Goal: Task Accomplishment & Management: Use online tool/utility

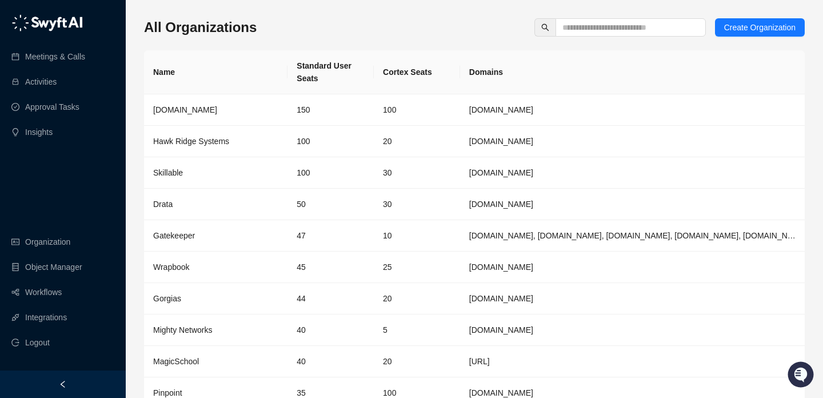
click at [10, 45] on ul "Meetings & Calls Activities Approval Tasks Insights" at bounding box center [63, 94] width 126 height 103
click at [25, 57] on link "Meetings & Calls" at bounding box center [55, 56] width 60 height 23
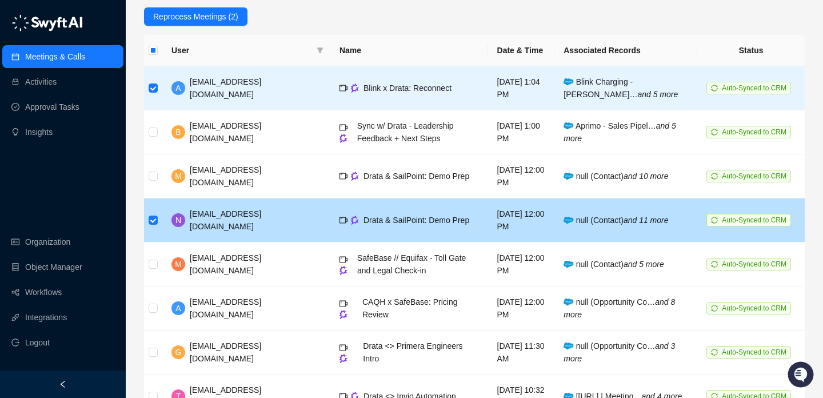
scroll to position [289, 0]
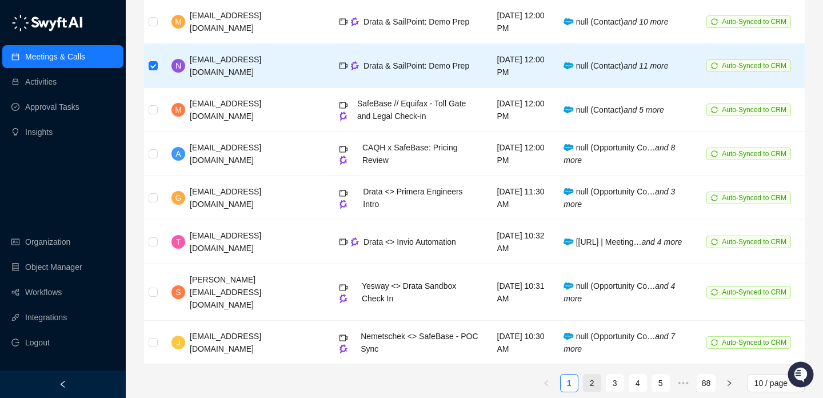
click at [587, 374] on link "2" at bounding box center [591, 382] width 17 height 17
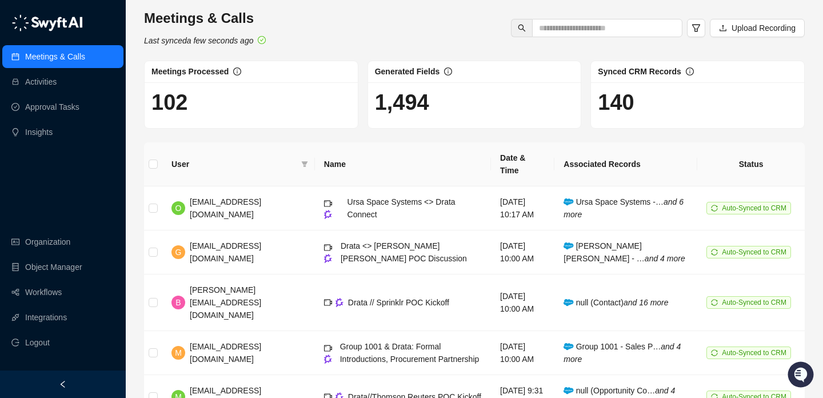
scroll to position [262, 0]
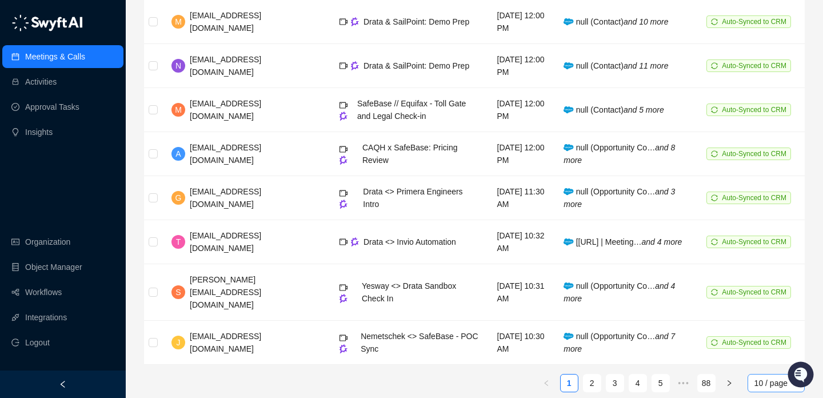
click at [776, 374] on span "10 / page" at bounding box center [775, 382] width 43 height 17
click at [761, 354] on div "50 / page" at bounding box center [775, 360] width 39 height 13
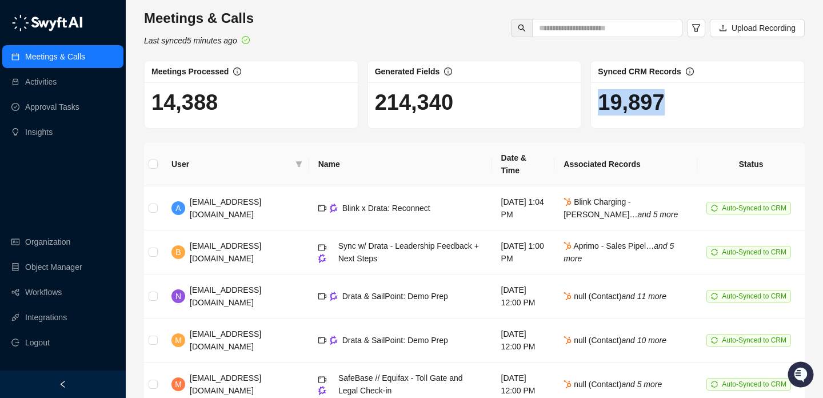
drag, startPoint x: 604, startPoint y: 99, endPoint x: 692, endPoint y: 99, distance: 88.0
click at [692, 99] on h1 "19,897" at bounding box center [697, 102] width 199 height 26
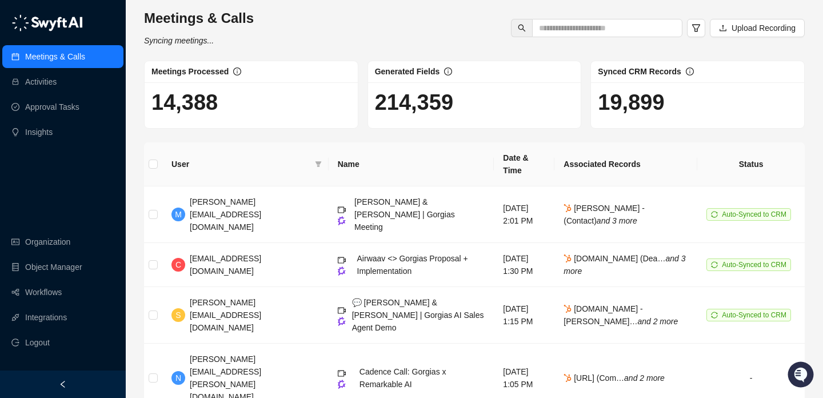
click at [62, 56] on link "Meetings & Calls" at bounding box center [55, 56] width 60 height 23
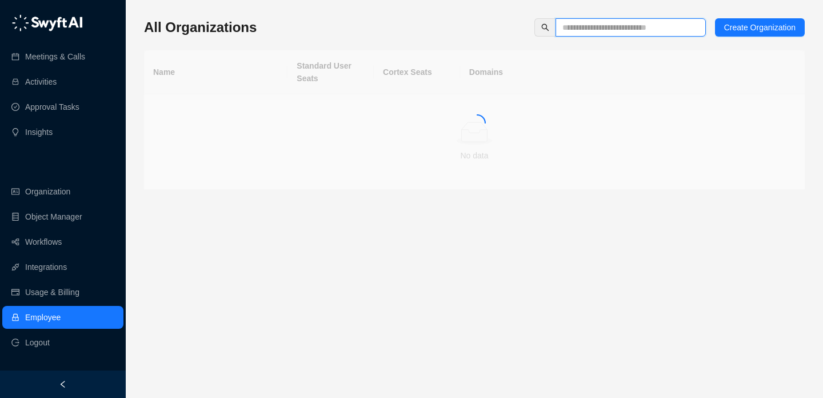
click at [614, 29] on input "text" at bounding box center [625, 27] width 127 height 13
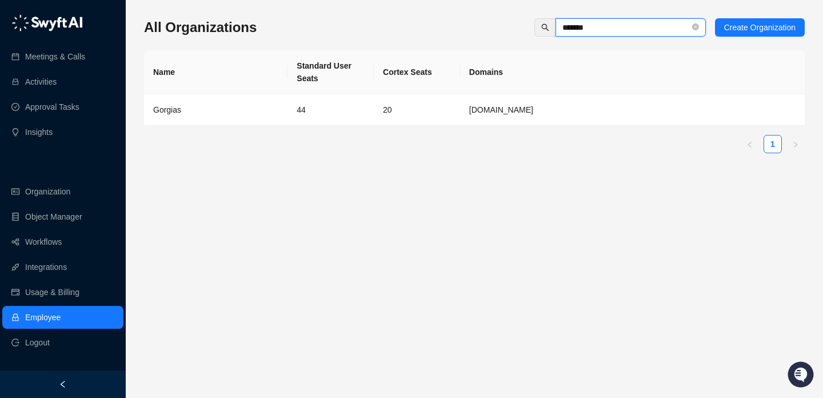
type input "*******"
click at [252, 113] on div "Gorgias" at bounding box center [215, 109] width 125 height 13
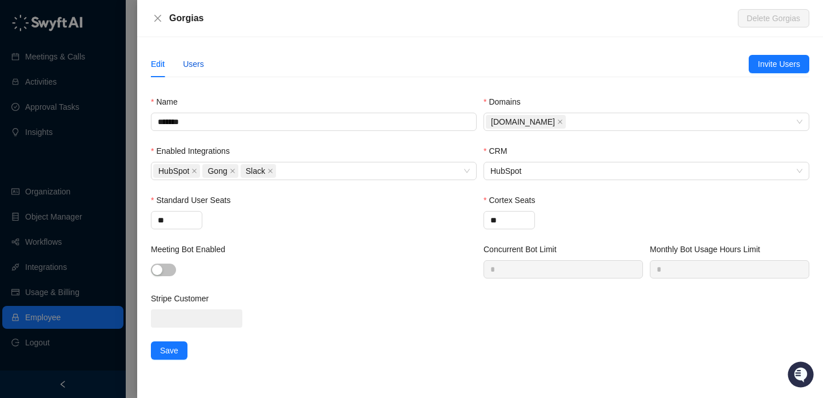
click at [197, 58] on div "Users" at bounding box center [193, 64] width 21 height 13
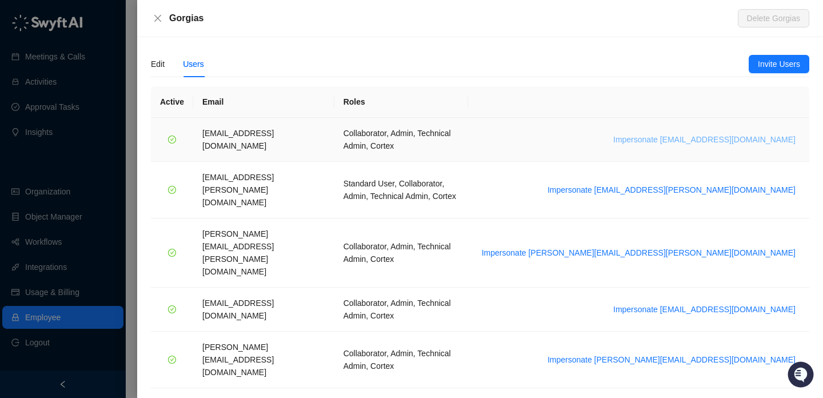
click at [685, 134] on span "Impersonate [EMAIL_ADDRESS][DOMAIN_NAME]" at bounding box center [704, 139] width 182 height 13
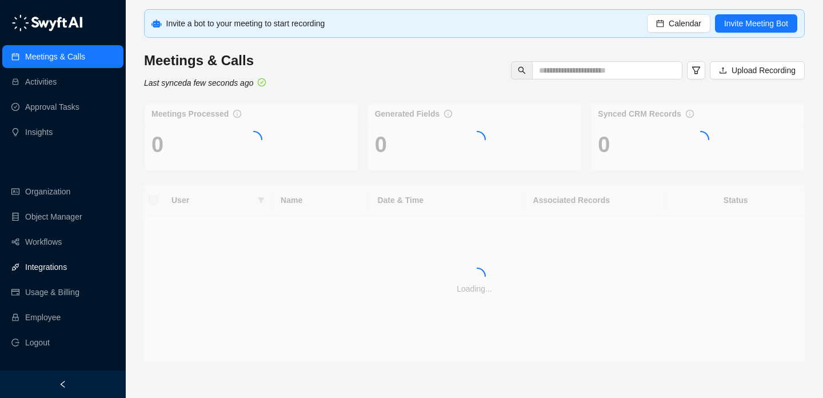
click at [67, 268] on link "Integrations" at bounding box center [46, 266] width 42 height 23
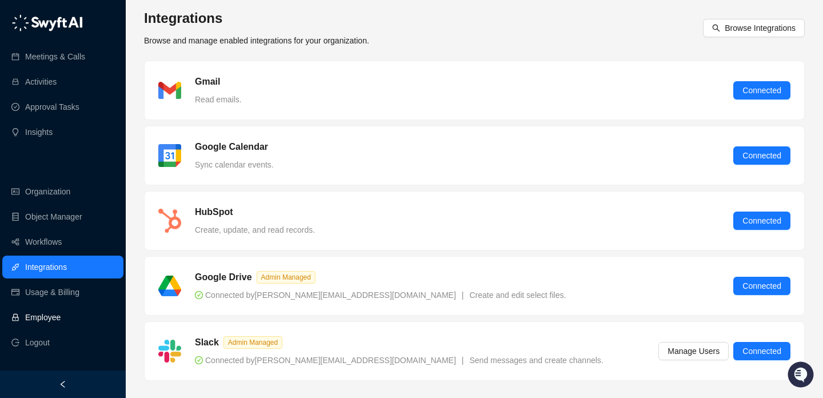
click at [61, 327] on link "Employee" at bounding box center [42, 317] width 35 height 23
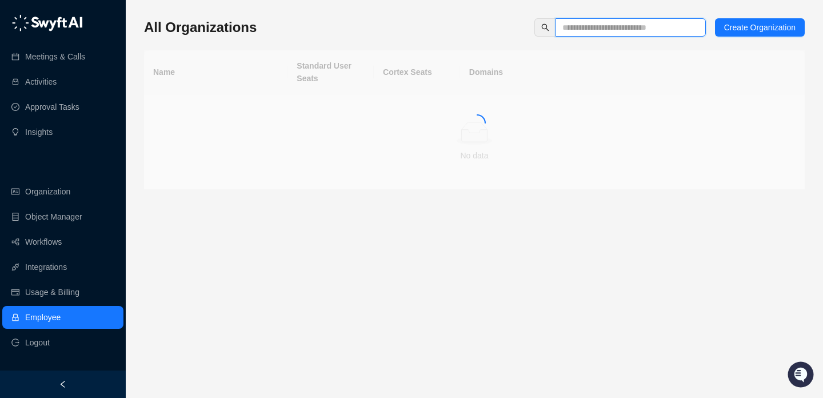
click at [605, 30] on input "text" at bounding box center [625, 27] width 127 height 13
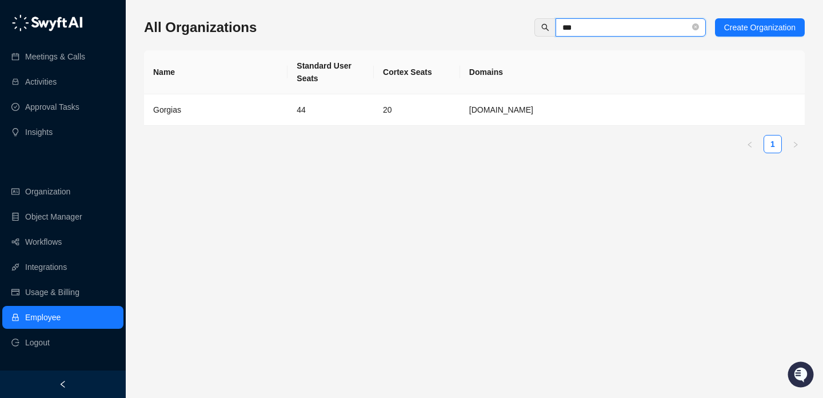
type input "***"
click at [253, 127] on div "Name Standard User Seats Cortex Seats Domains Gorgias 44 20 gorgias.com 1" at bounding box center [474, 101] width 660 height 103
click at [256, 115] on div "Gorgias" at bounding box center [215, 109] width 125 height 13
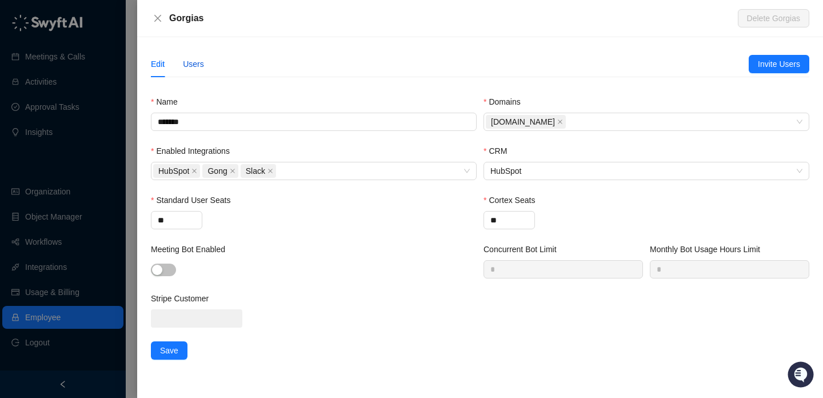
click at [197, 61] on div "Users" at bounding box center [193, 64] width 21 height 13
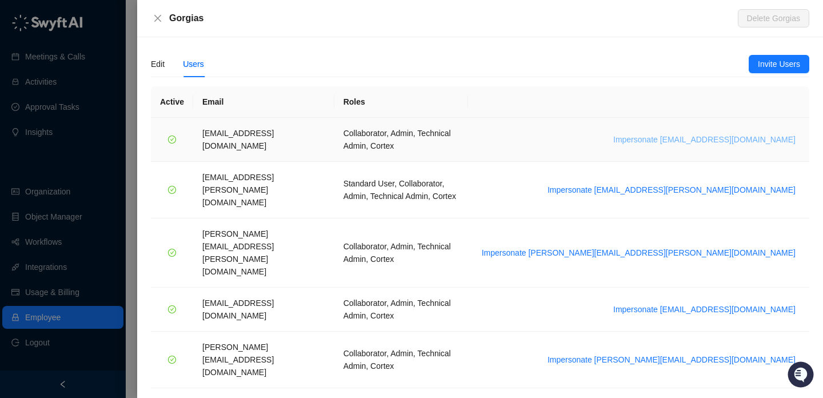
click at [694, 135] on span "Impersonate arash.akhiani@gorgias.com" at bounding box center [704, 139] width 182 height 13
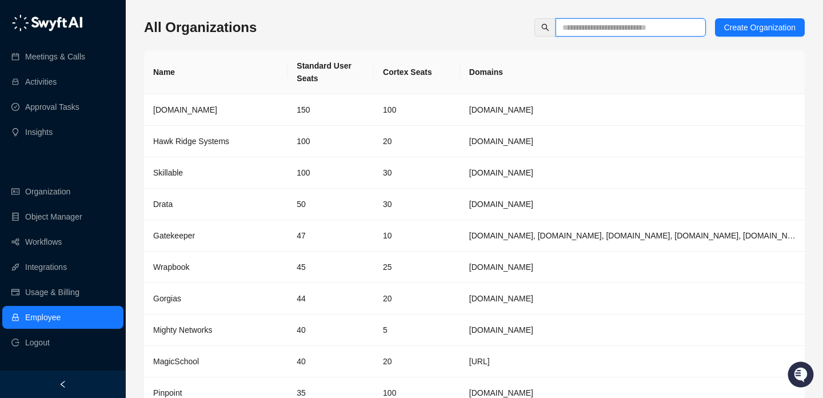
click at [584, 30] on input "text" at bounding box center [625, 27] width 127 height 13
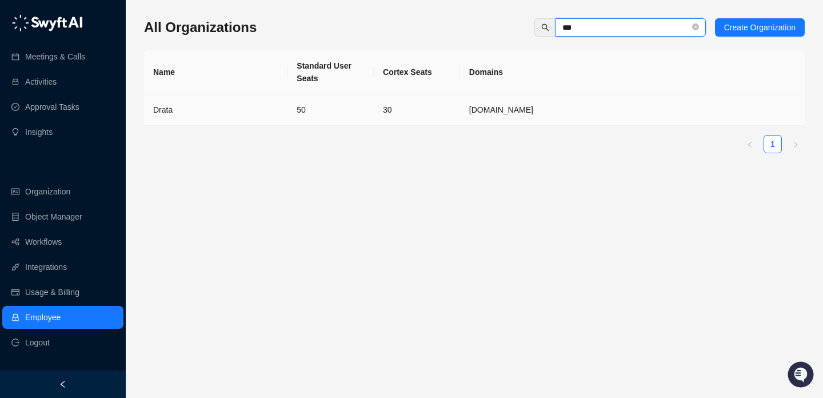
type input "***"
click at [351, 102] on td "50" at bounding box center [330, 109] width 86 height 31
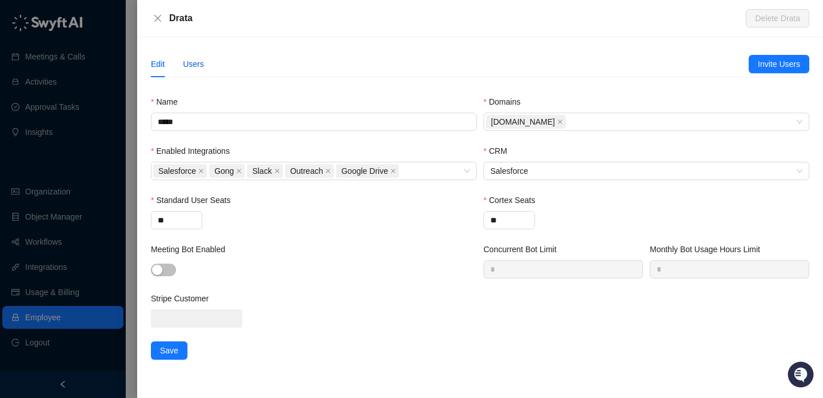
click at [201, 66] on div "Users" at bounding box center [193, 64] width 21 height 13
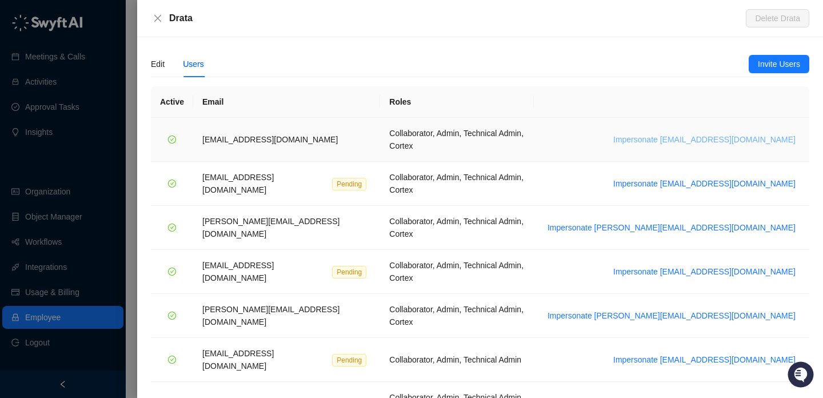
click at [708, 133] on span "Impersonate bradchrisakis@drata.com" at bounding box center [704, 139] width 182 height 13
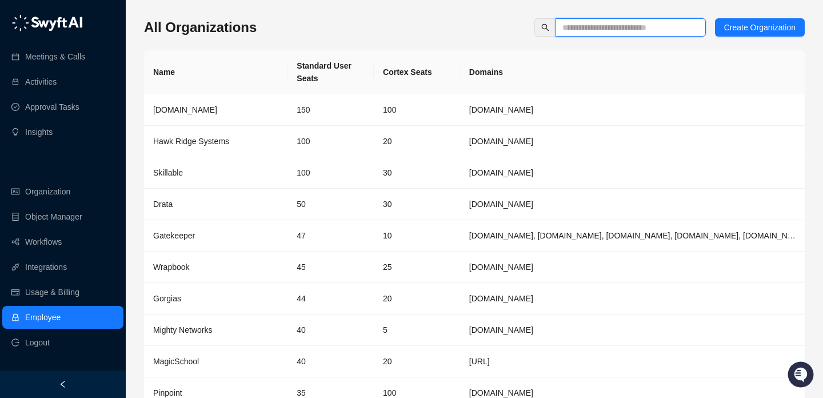
click at [599, 25] on input "text" at bounding box center [625, 27] width 127 height 13
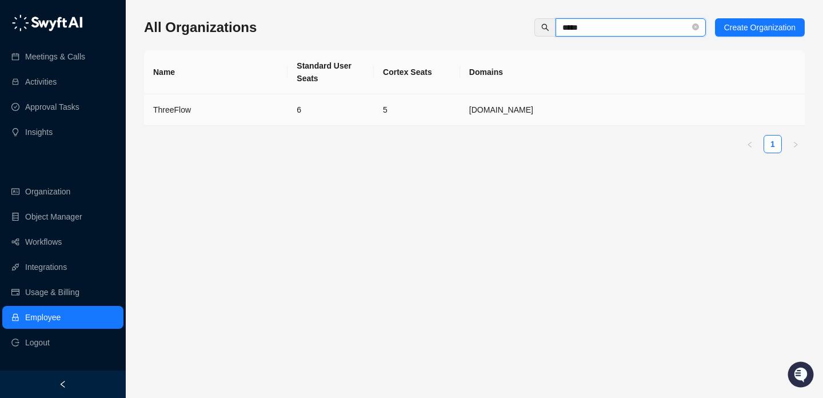
type input "*****"
click at [242, 120] on td "ThreeFlow" at bounding box center [215, 109] width 143 height 31
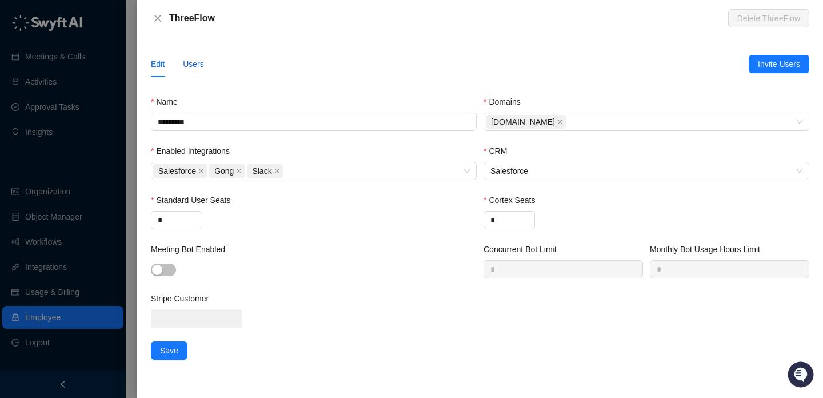
click at [198, 67] on div "Users" at bounding box center [193, 64] width 21 height 13
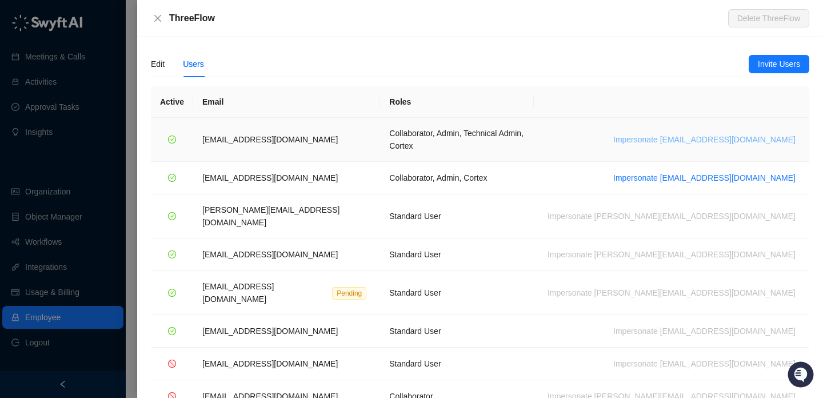
click at [671, 133] on span "Impersonate keeganwhite@threeflow.com" at bounding box center [704, 139] width 182 height 13
